Goal: Task Accomplishment & Management: Use online tool/utility

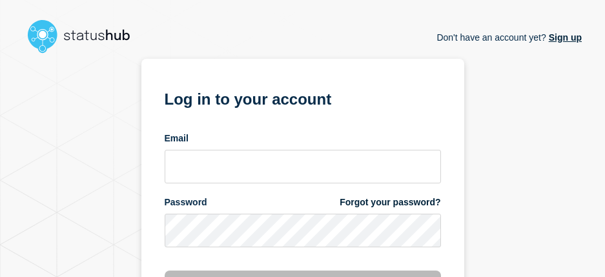
click at [216, 142] on div "Email" at bounding box center [303, 138] width 276 height 12
click at [212, 159] on input "email input" at bounding box center [303, 167] width 276 height 34
type input "navidad@msu.edu"
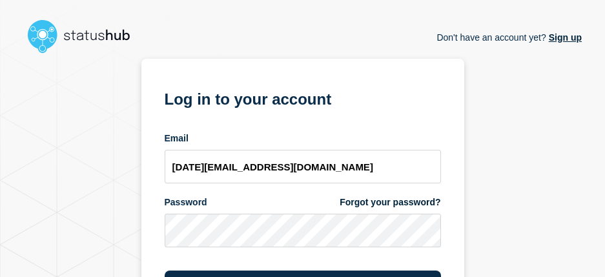
click at [602, 81] on main "Don't have an account yet? Sign up Don't have an account yet? Sign up Log in to…" at bounding box center [302, 138] width 605 height 277
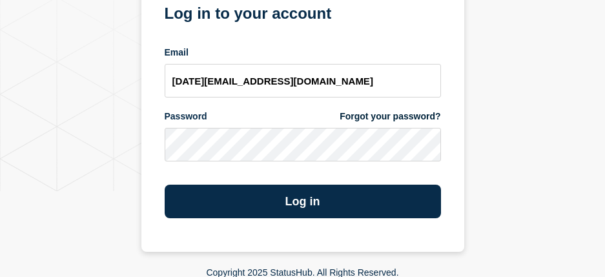
scroll to position [87, 0]
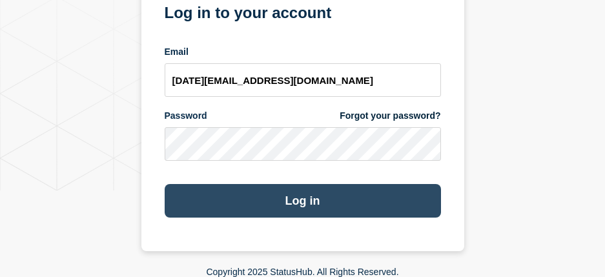
click at [280, 204] on button "Log in" at bounding box center [303, 201] width 276 height 34
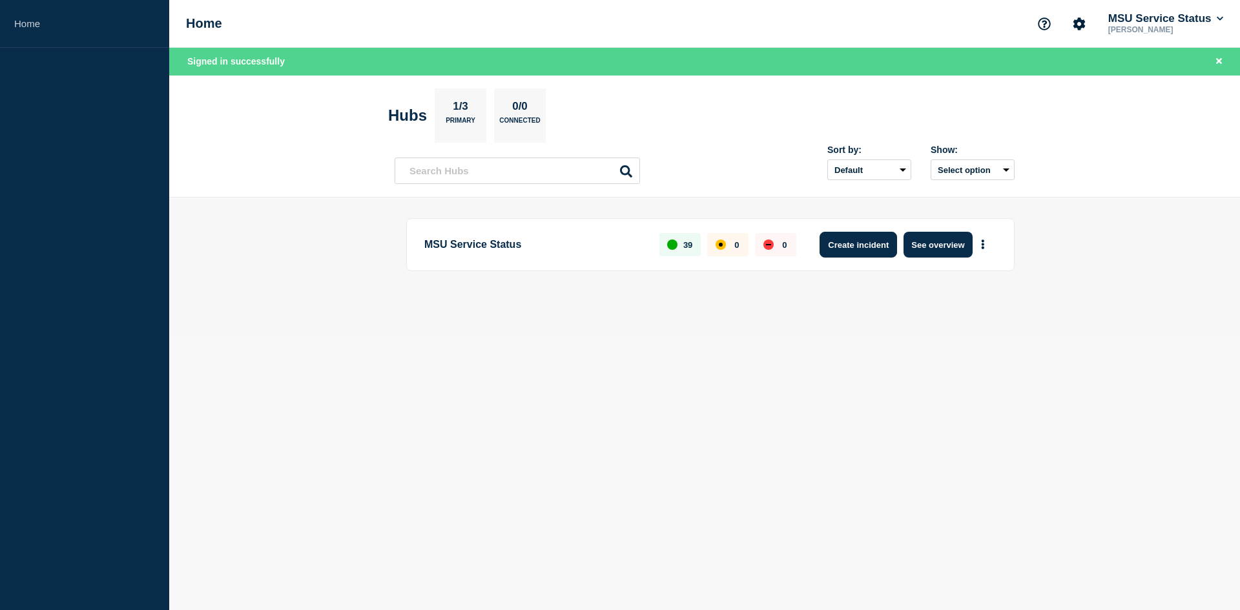
click at [614, 250] on button "Create incident" at bounding box center [857, 245] width 77 height 26
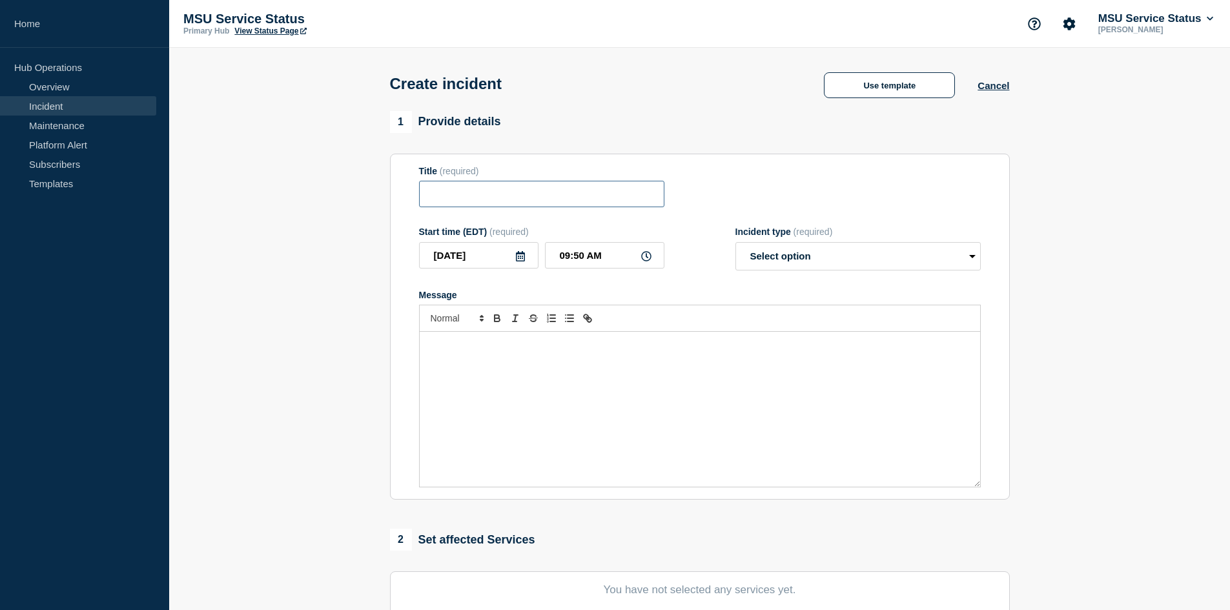
click at [495, 200] on input "Title" at bounding box center [541, 194] width 245 height 26
paste input "[Incident - Investigating] Kaltura MediaSpace Is Experiencing Performance Issues"
type input "[Incident - Investigating] Kaltura MediaSpace Is Experiencing Performance Issues"
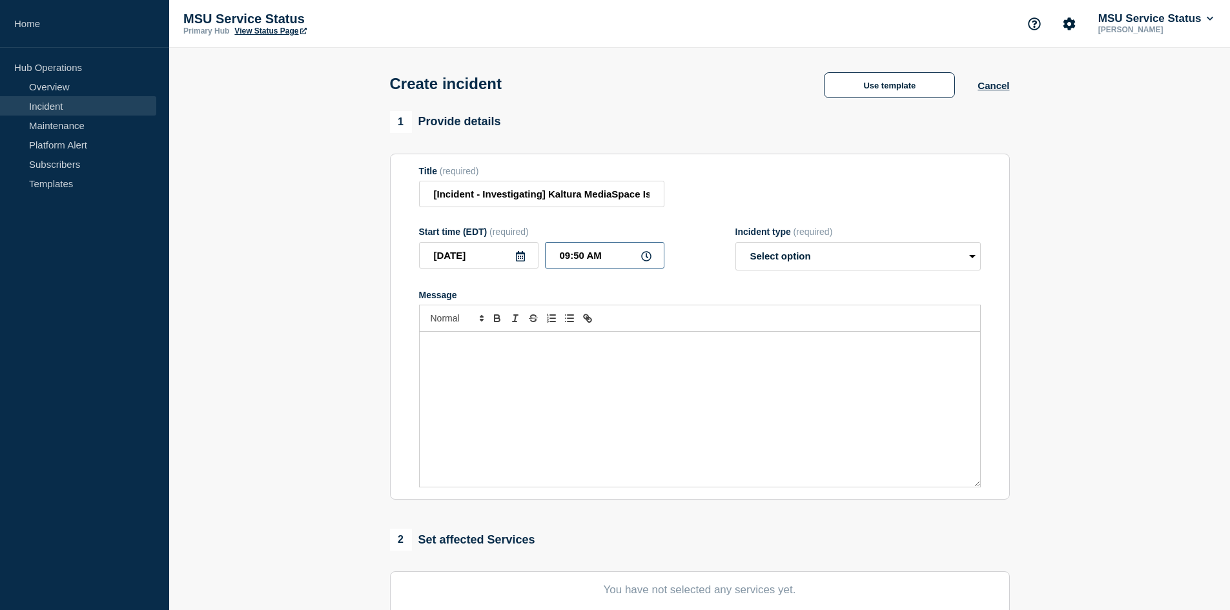
click at [580, 258] on input "09:50 AM" at bounding box center [604, 255] width 119 height 26
click at [582, 258] on input "09:50 AM" at bounding box center [604, 255] width 119 height 26
type input "09:15 AM"
click at [614, 253] on select "Select option Investigating Identified Monitoring" at bounding box center [857, 256] width 245 height 28
select select "investigating"
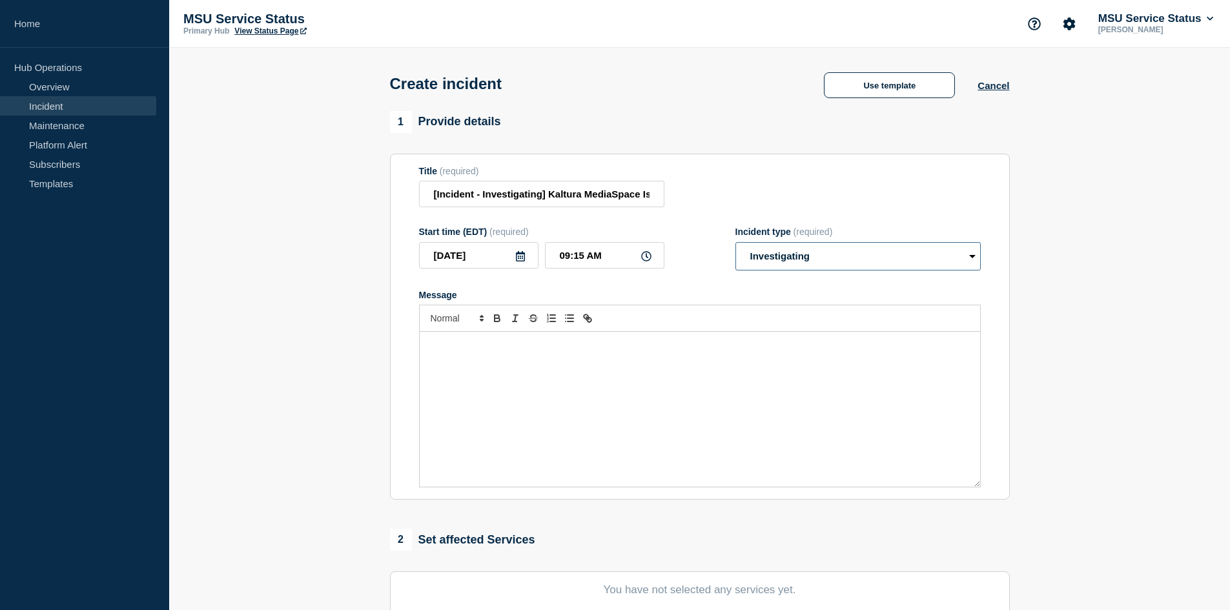
click at [614, 245] on select "Select option Investigating Identified Monitoring" at bounding box center [857, 256] width 245 height 28
click at [450, 276] on div "Message" at bounding box center [700, 409] width 560 height 155
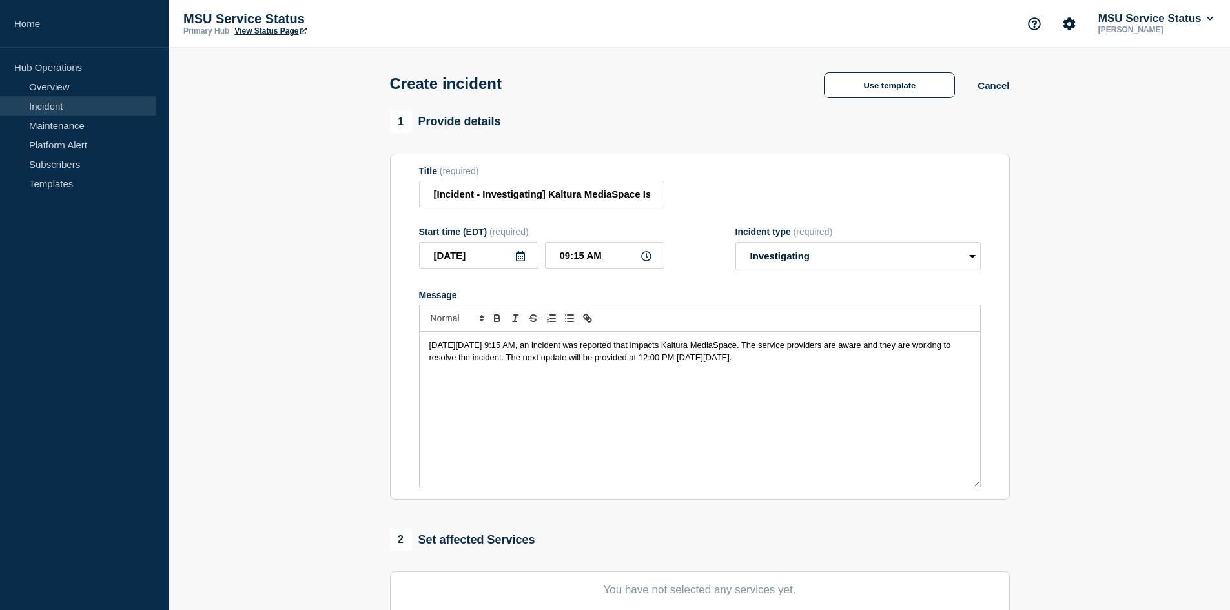
click at [614, 276] on span "[DATE][DATE] 9:15 AM, an incident was reported that impacts Kaltura MediaSpace.…" at bounding box center [691, 350] width 524 height 21
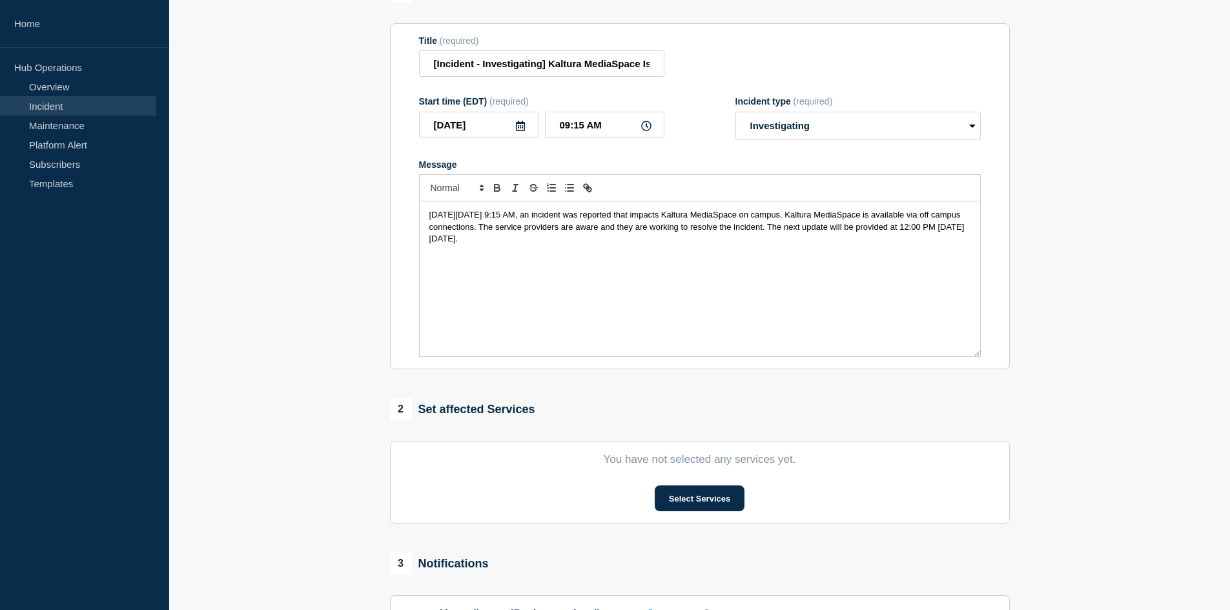
scroll to position [129, 0]
drag, startPoint x: 522, startPoint y: 232, endPoint x: 563, endPoint y: 233, distance: 41.3
click at [563, 233] on span "[DATE][DATE] 9:15 AM, an incident was reported that impacts Kaltura MediaSpace …" at bounding box center [696, 228] width 535 height 34
click at [614, 276] on button "Select Services" at bounding box center [700, 500] width 90 height 26
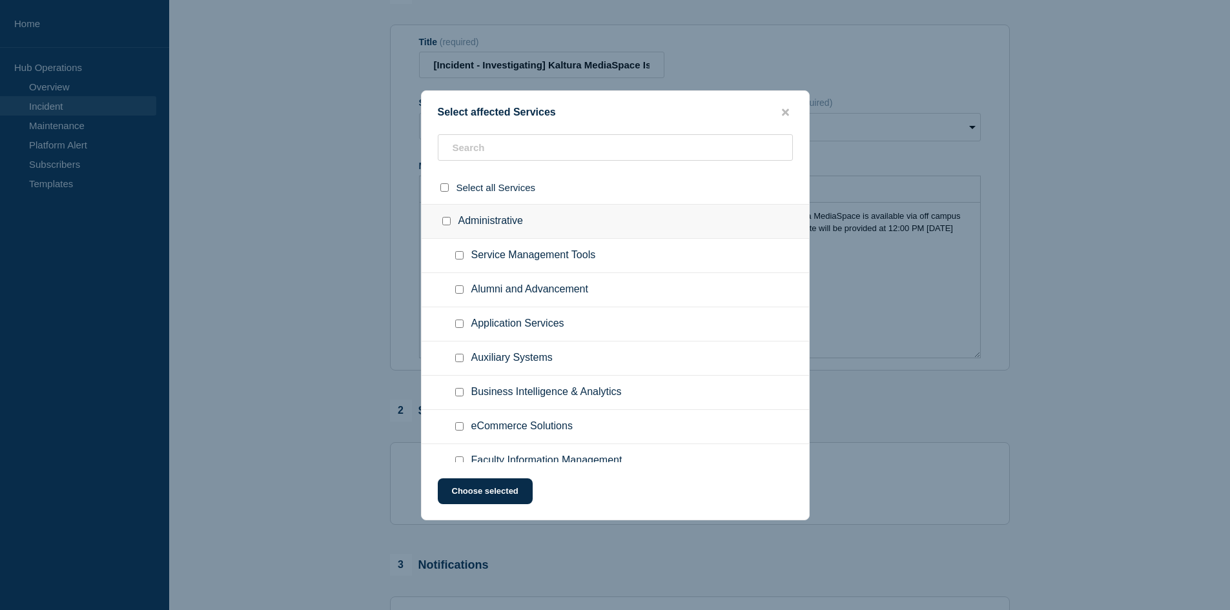
click at [614, 276] on ul "Faculty Information Management" at bounding box center [615, 461] width 387 height 34
click at [573, 145] on input "text" at bounding box center [615, 147] width 355 height 26
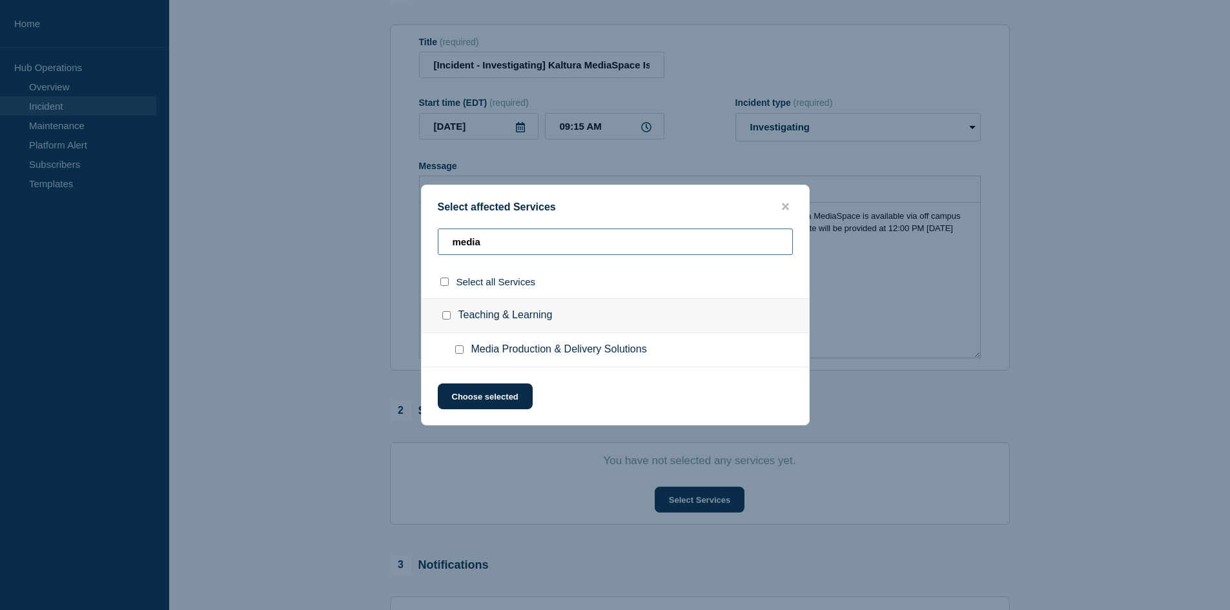
type input "media"
click at [460, 276] on input "Media Production & Delivery Solutions checkbox" at bounding box center [459, 349] width 8 height 8
checkbox input "true"
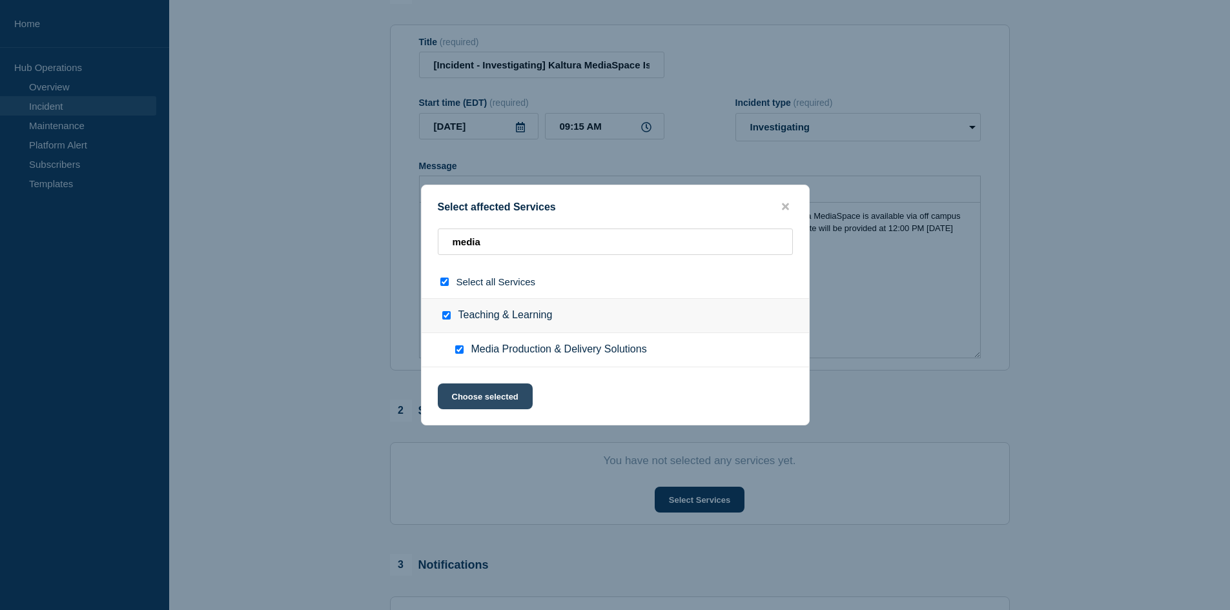
click at [490, 276] on button "Choose selected" at bounding box center [485, 396] width 95 height 26
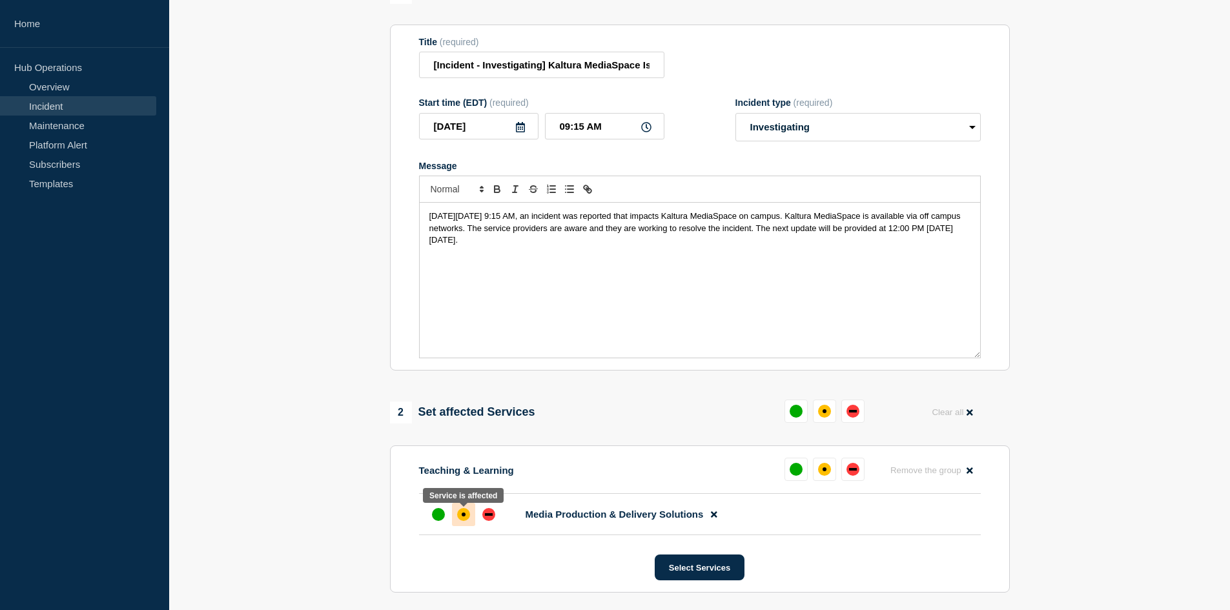
click at [469, 276] on div at bounding box center [463, 514] width 23 height 23
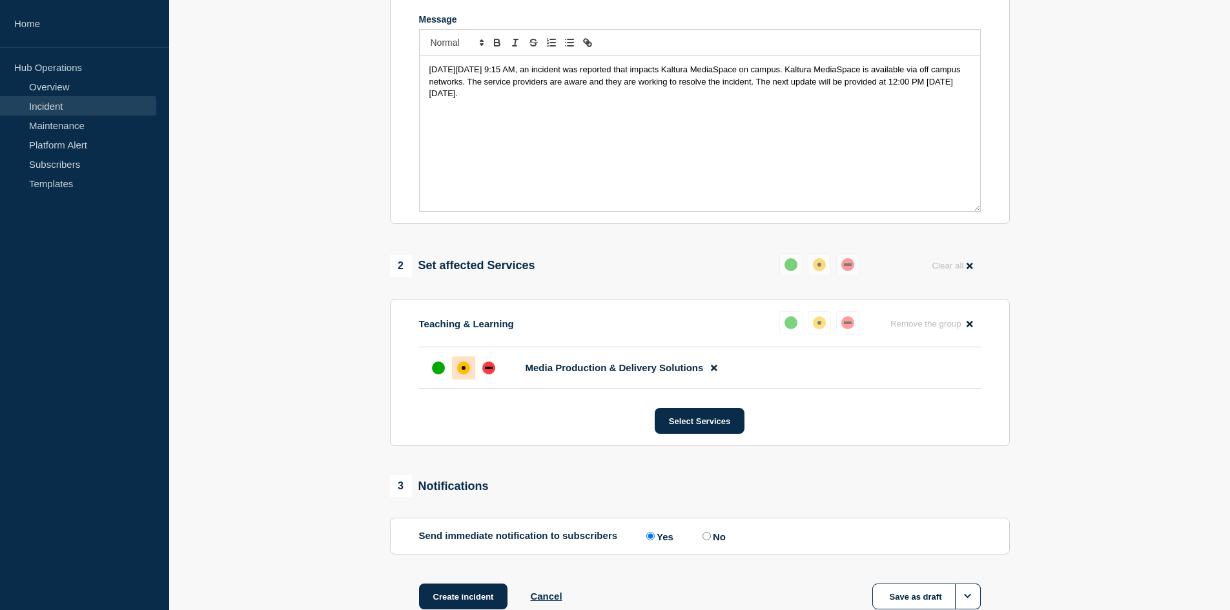
scroll to position [336, 0]
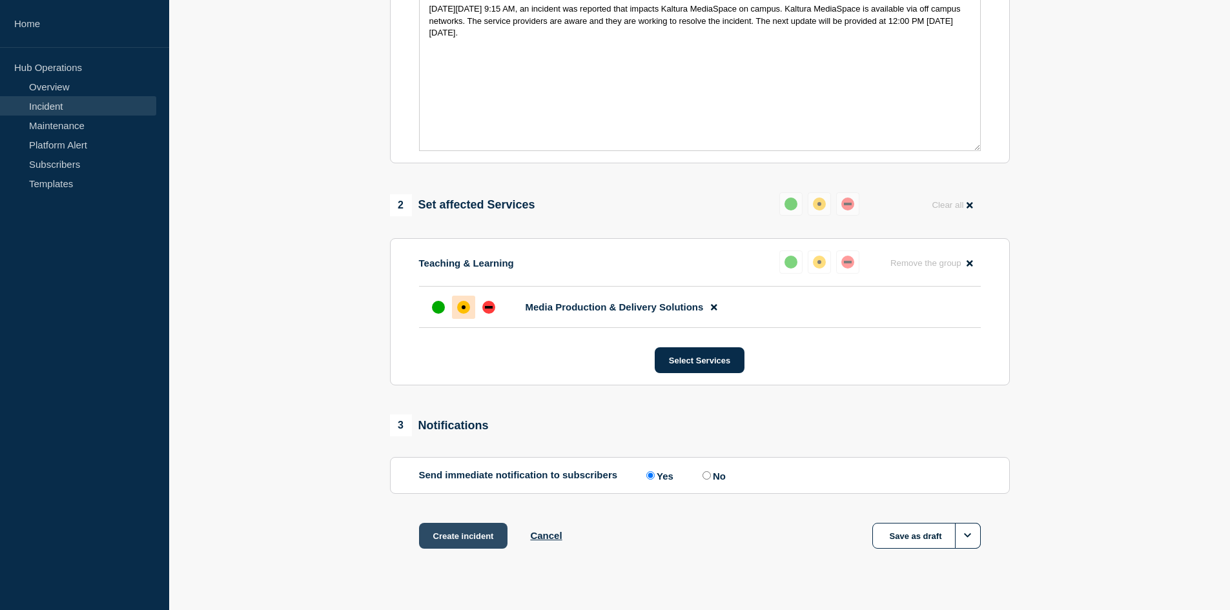
click at [451, 276] on button "Create incident" at bounding box center [463, 536] width 89 height 26
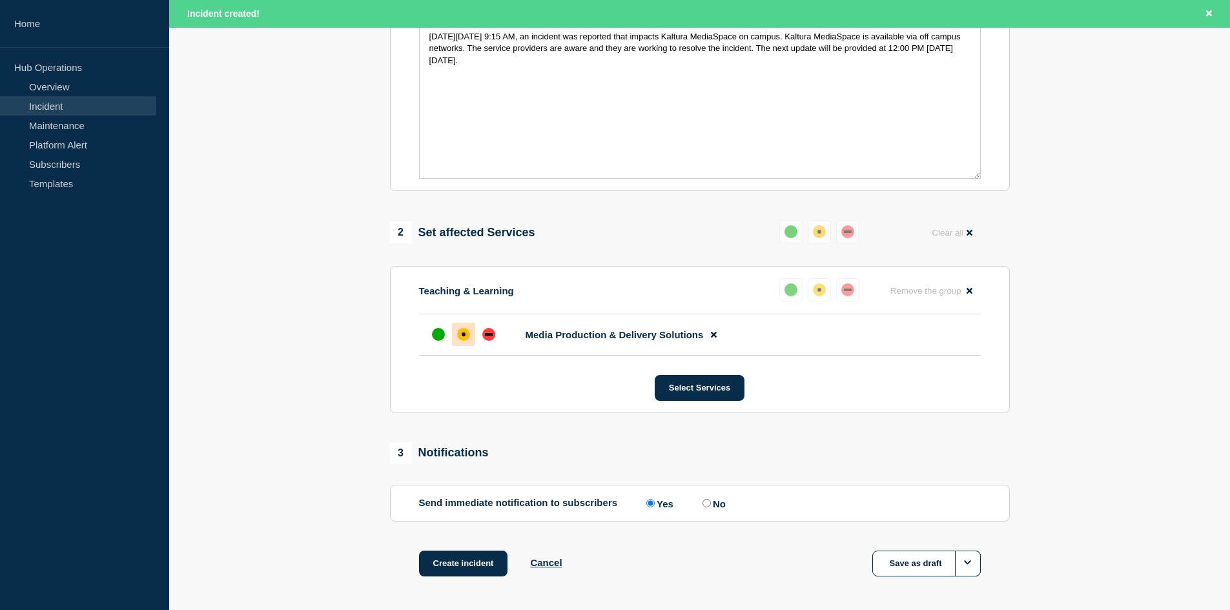
scroll to position [0, 0]
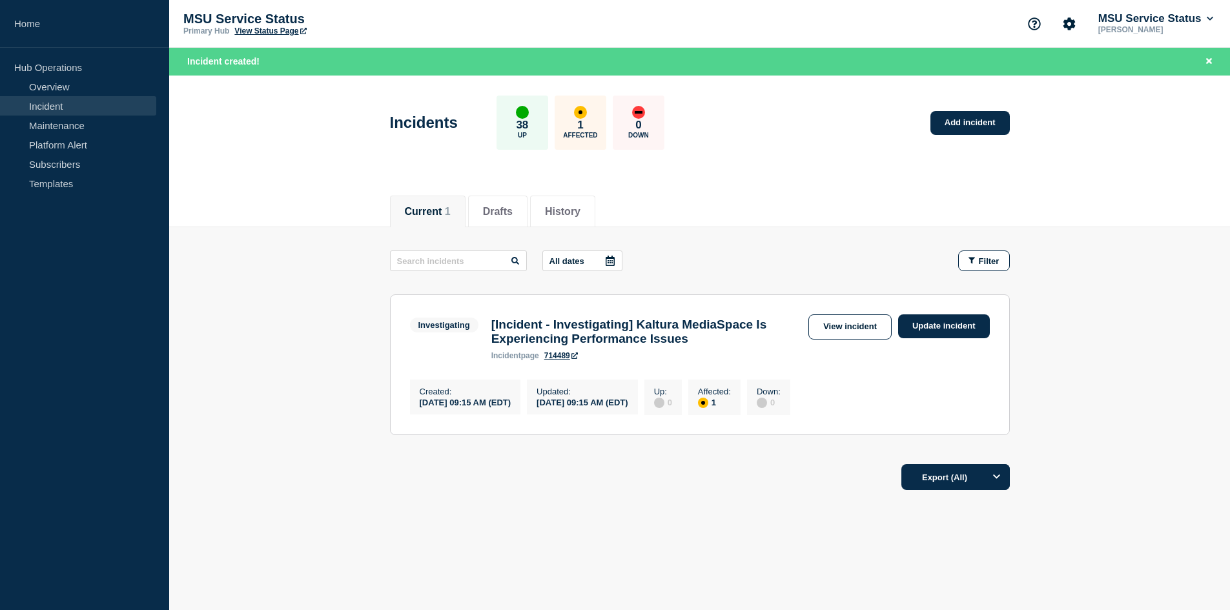
click at [560, 276] on link "714489" at bounding box center [561, 355] width 34 height 9
click at [614, 276] on link "Update incident" at bounding box center [944, 326] width 92 height 24
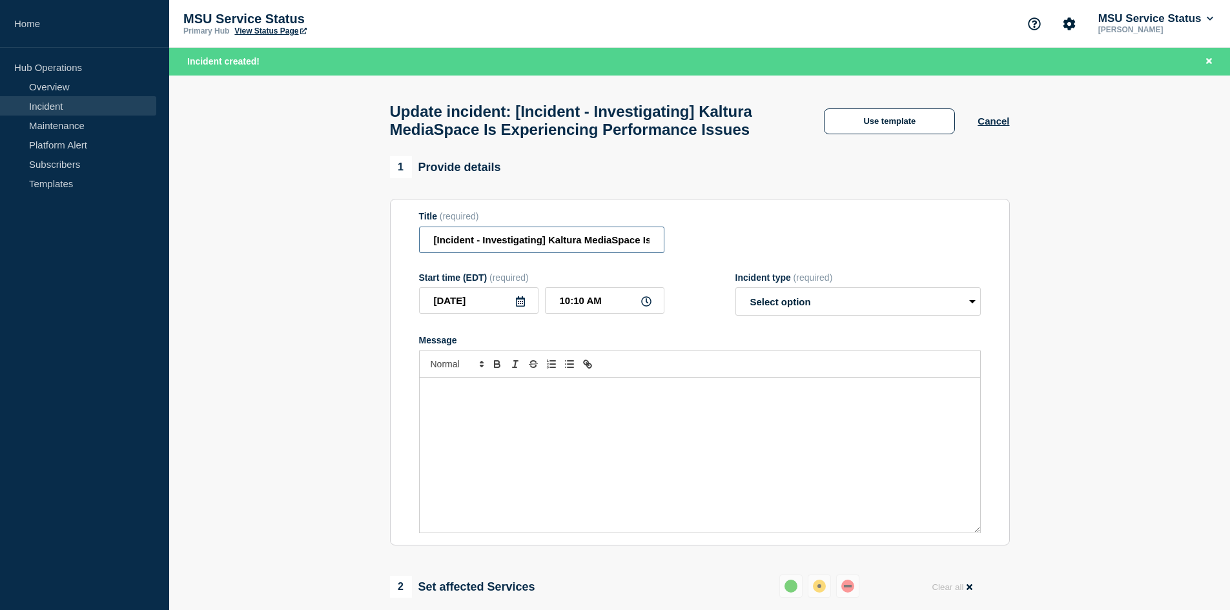
drag, startPoint x: 482, startPoint y: 267, endPoint x: 540, endPoint y: 273, distance: 58.4
click at [540, 253] on input "[Incident - Investigating] Kaltura MediaSpace Is Experiencing Performance Issues" at bounding box center [541, 240] width 245 height 26
type input "[Incident - Resolved] Kaltura MediaSpace Is Experiencing Performance Issues"
click at [512, 276] on div "Message" at bounding box center [700, 455] width 560 height 155
click at [614, 276] on select "Select option Investigating Identified Monitoring Resolved" at bounding box center [857, 301] width 245 height 28
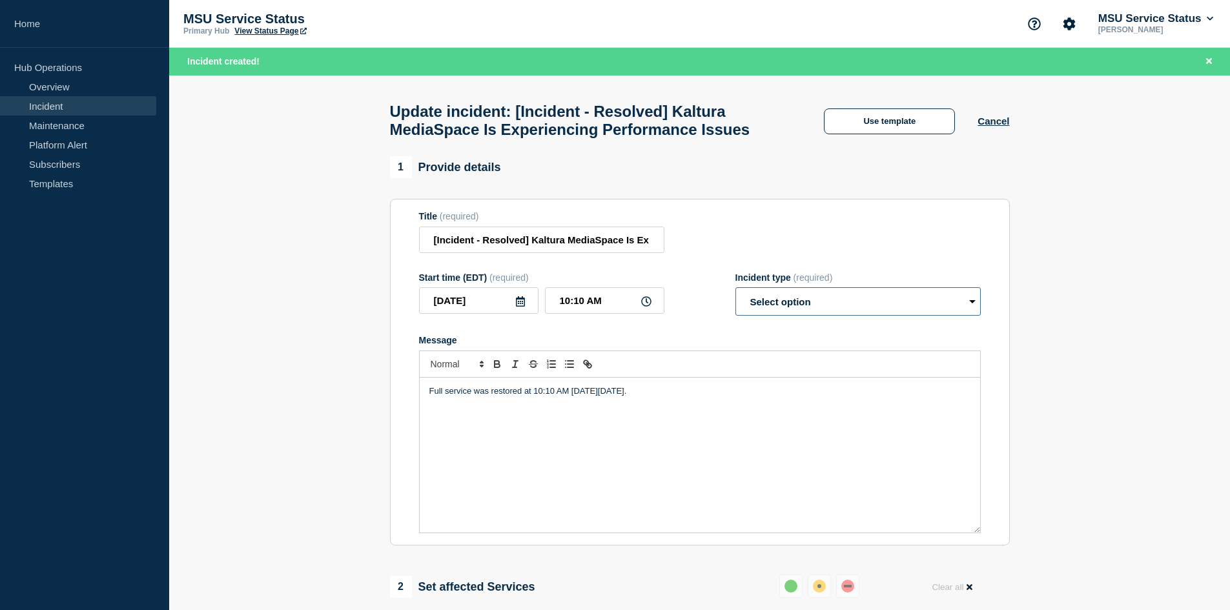
select select "resolved"
click at [614, 276] on select "Select option Investigating Identified Monitoring Resolved" at bounding box center [857, 301] width 245 height 28
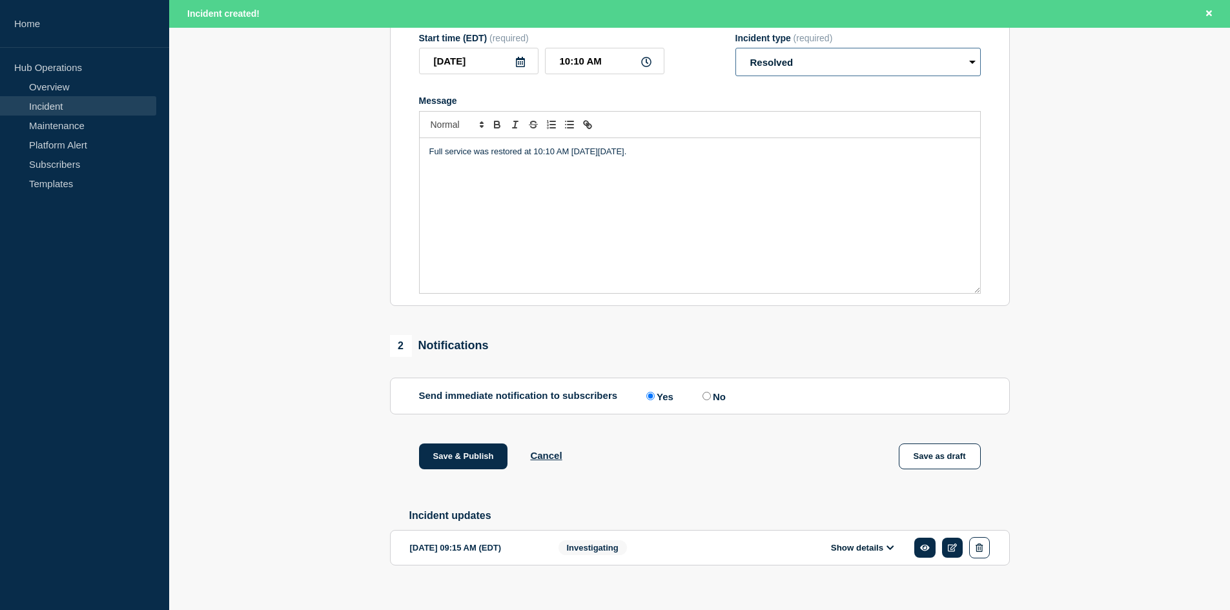
scroll to position [286, 0]
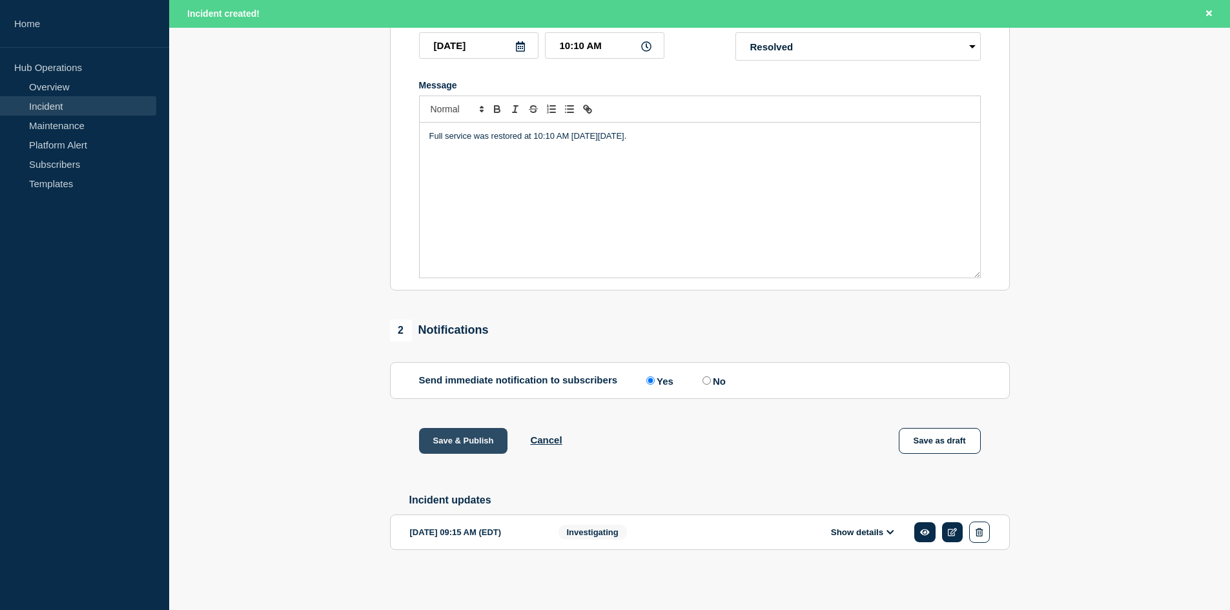
click at [462, 276] on button "Save & Publish" at bounding box center [463, 441] width 89 height 26
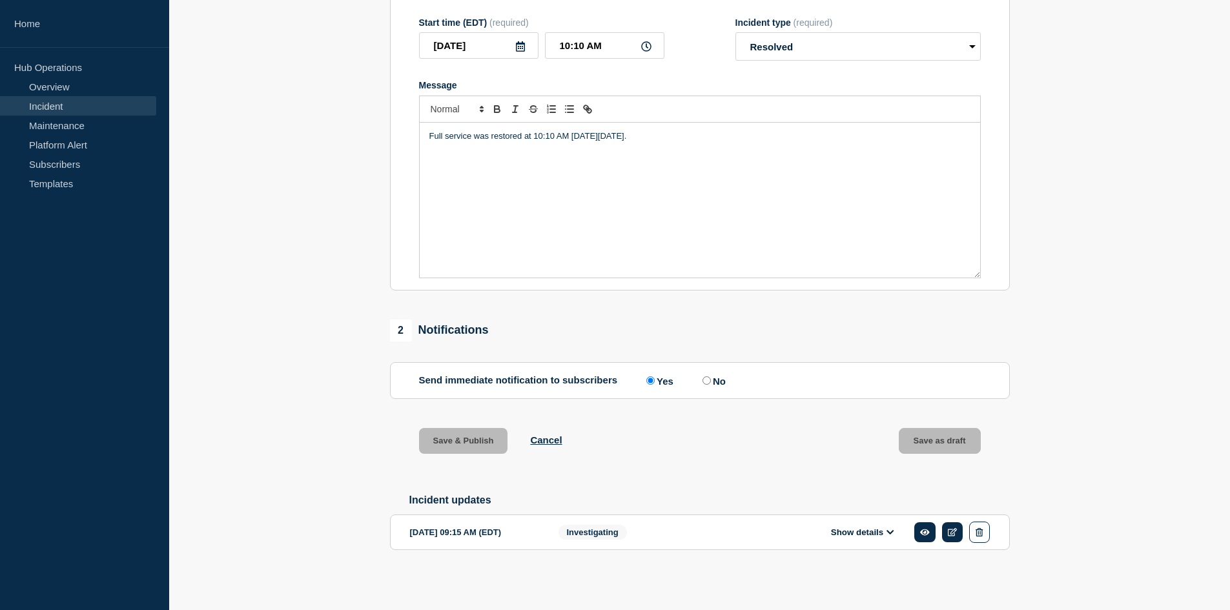
scroll to position [258, 0]
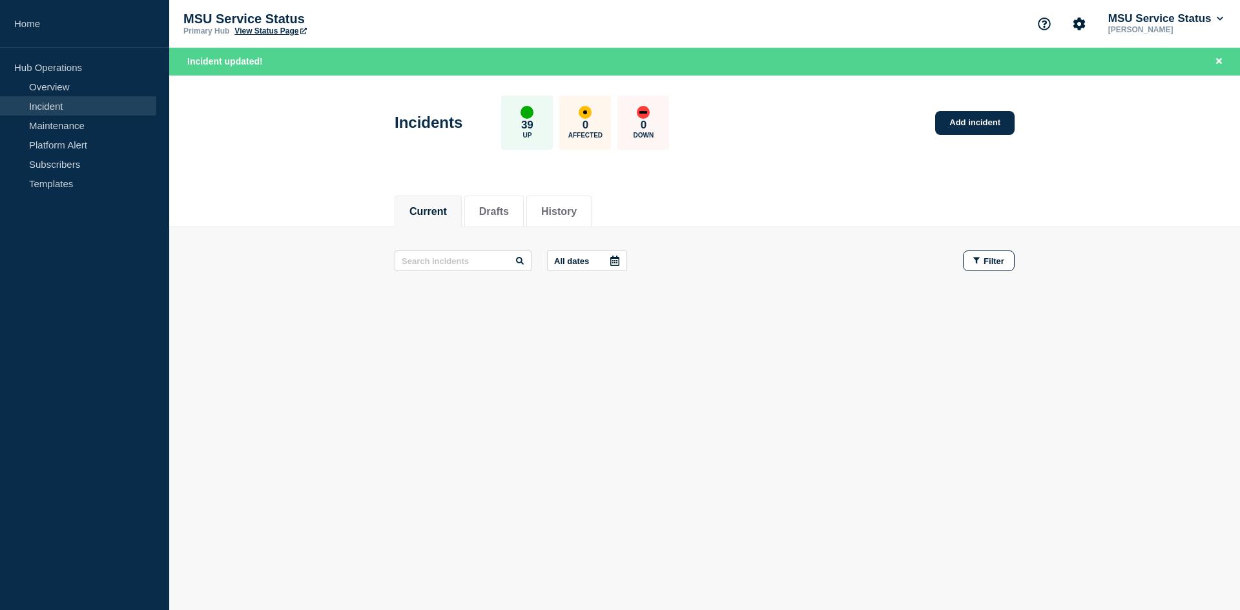
click at [614, 276] on div "Current Drafts History Current Drafts History All dates Filter" at bounding box center [704, 292] width 1070 height 219
